Goal: Task Accomplishment & Management: Complete application form

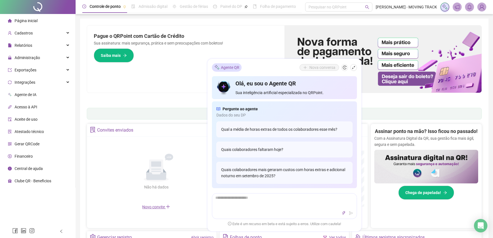
scroll to position [62, 0]
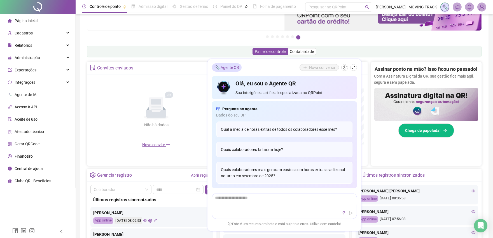
click at [197, 173] on link "Abrir registro" at bounding box center [202, 175] width 23 height 4
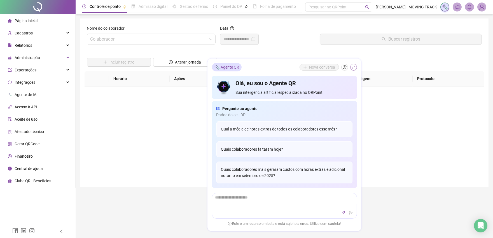
click at [356, 68] on button "button" at bounding box center [353, 67] width 7 height 7
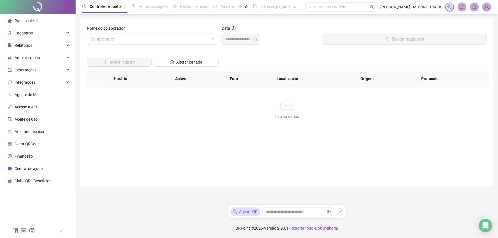
click at [165, 49] on div at bounding box center [186, 53] width 65 height 8
click at [165, 46] on div "Nome do colaborador Colaborador" at bounding box center [152, 37] width 135 height 24
click at [168, 43] on input "search" at bounding box center [149, 39] width 118 height 11
click at [35, 34] on div "Cadastros" at bounding box center [37, 32] width 73 height 11
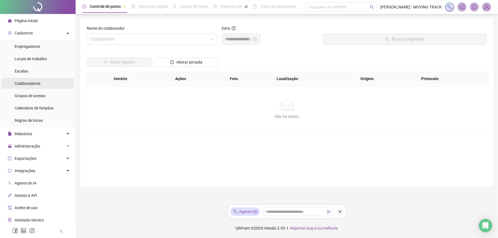
click at [23, 85] on span "Colaboradores" at bounding box center [28, 83] width 26 height 4
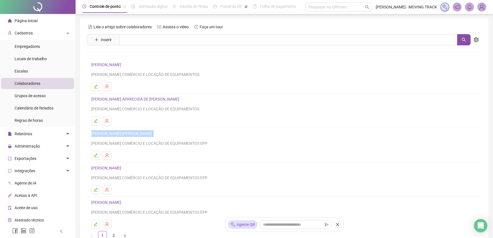
drag, startPoint x: 89, startPoint y: 133, endPoint x: 184, endPoint y: 131, distance: 94.9
click at [184, 131] on li "[PERSON_NAME] [PERSON_NAME] [PERSON_NAME] COMÉRCIO E LOCAÇÃO DE EQUIPAMENTOS EPP" at bounding box center [284, 145] width 395 height 34
copy link "[PERSON_NAME] [PERSON_NAME]"
drag, startPoint x: 48, startPoint y: 10, endPoint x: 61, endPoint y: 182, distance: 172.7
click at [48, 10] on div at bounding box center [38, 7] width 76 height 14
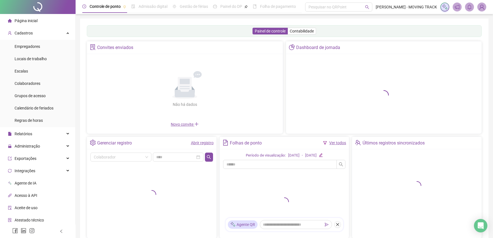
click at [193, 141] on link "Abrir registro" at bounding box center [202, 143] width 23 height 4
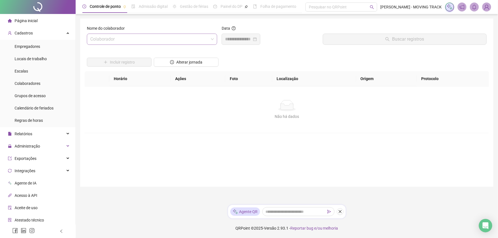
click at [112, 34] on input "search" at bounding box center [149, 39] width 118 height 11
click at [104, 37] on input "search" at bounding box center [149, 39] width 118 height 11
click at [118, 41] on input "search" at bounding box center [149, 39] width 118 height 11
click at [144, 42] on input "search" at bounding box center [149, 39] width 118 height 11
click at [110, 43] on input "search" at bounding box center [149, 39] width 118 height 11
